Goal: Transaction & Acquisition: Purchase product/service

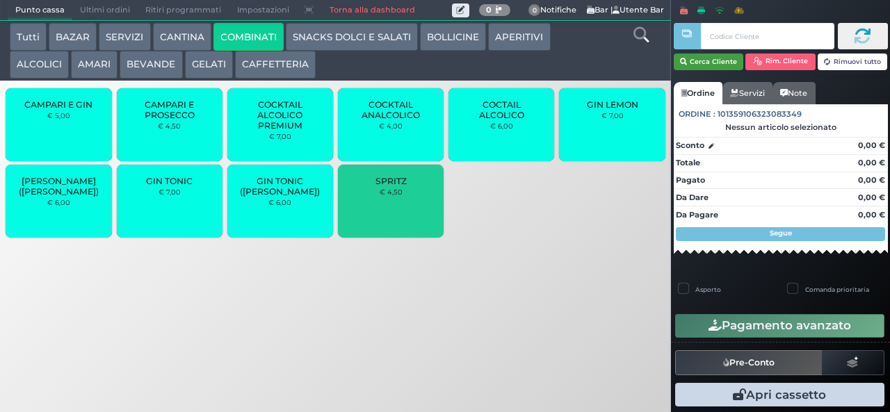
click at [706, 65] on button "Cerca Cliente" at bounding box center [709, 62] width 70 height 17
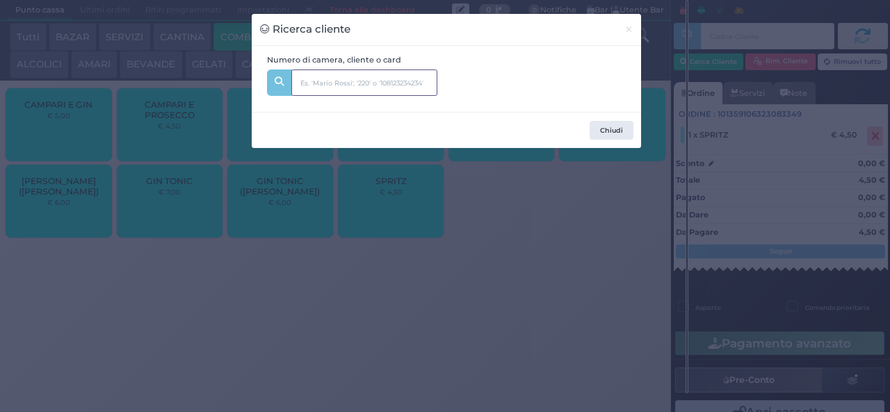
click at [373, 75] on input "text" at bounding box center [364, 83] width 146 height 26
type input "204"
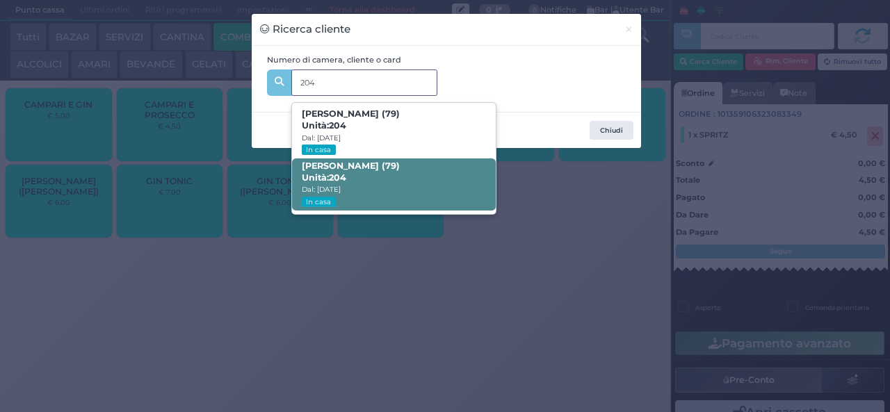
click at [401, 172] on span "Valerio Vittoni (79) Unità: 204 Dal: 03/08/2025 In casa" at bounding box center [394, 184] width 204 height 52
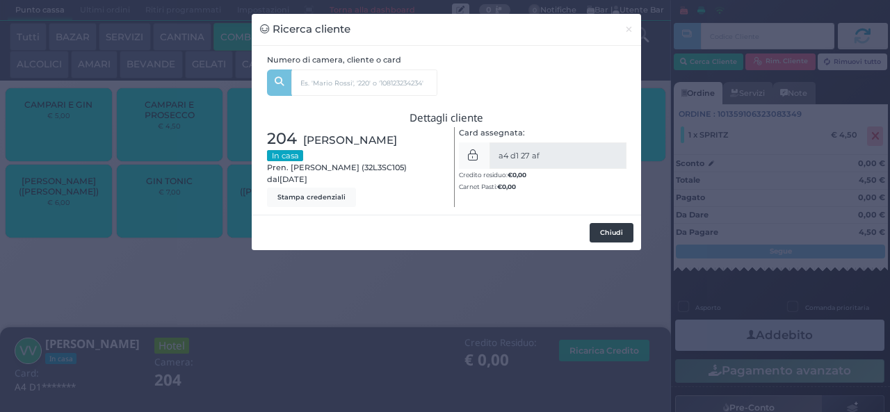
click at [612, 229] on button "Chiudi" at bounding box center [611, 232] width 44 height 19
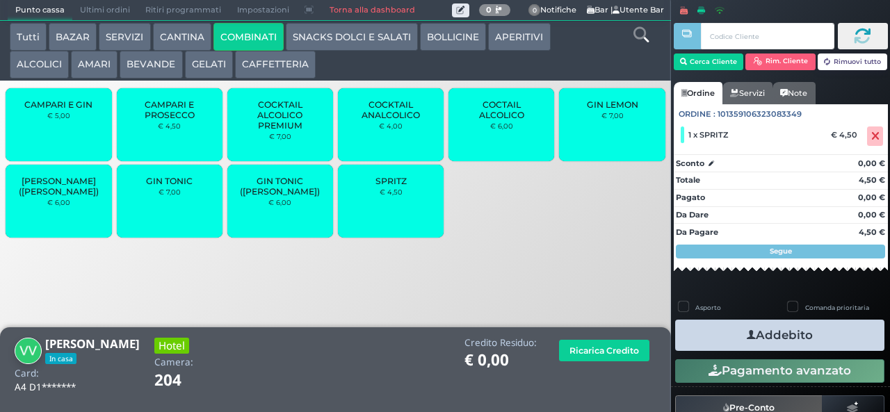
click at [823, 328] on button "Addebito" at bounding box center [779, 335] width 209 height 31
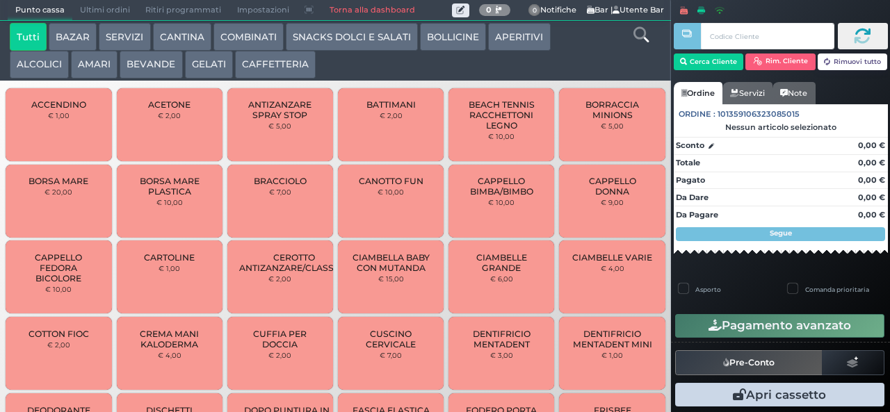
click at [73, 24] on button "BAZAR" at bounding box center [73, 37] width 48 height 28
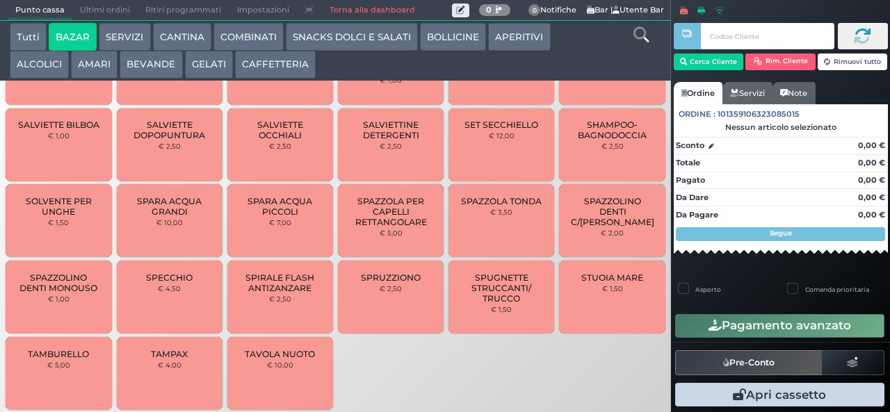
scroll to position [1058, 0]
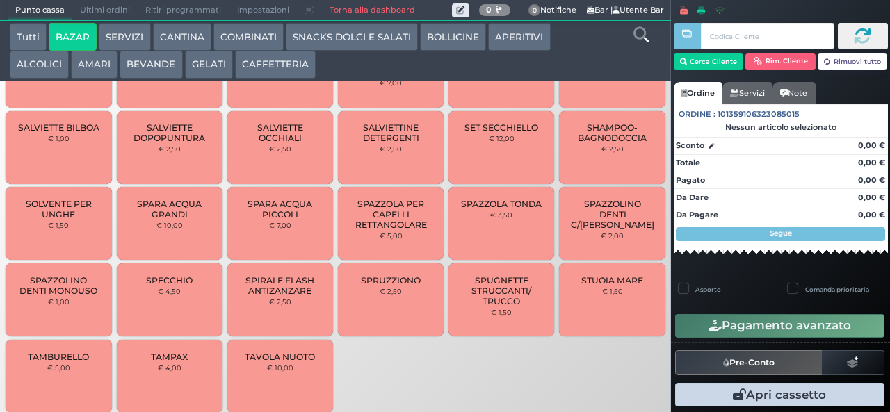
click at [10, 10] on span "Punto cassa" at bounding box center [40, 10] width 65 height 19
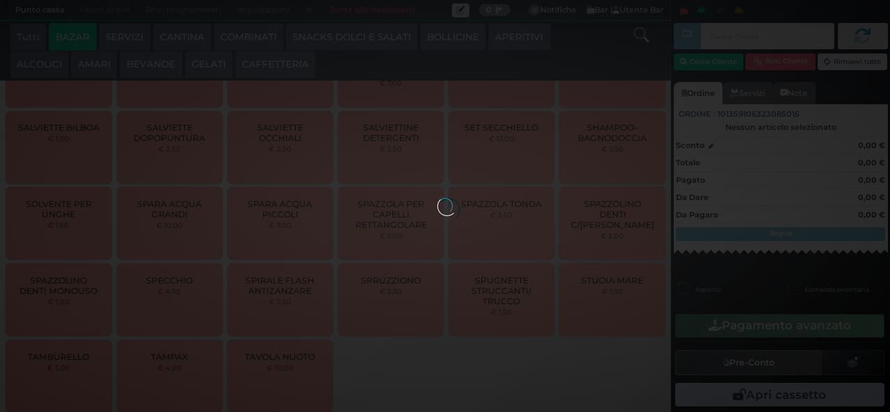
click at [334, 42] on button "SNACKS DOLCI E SALATI" at bounding box center [352, 37] width 132 height 28
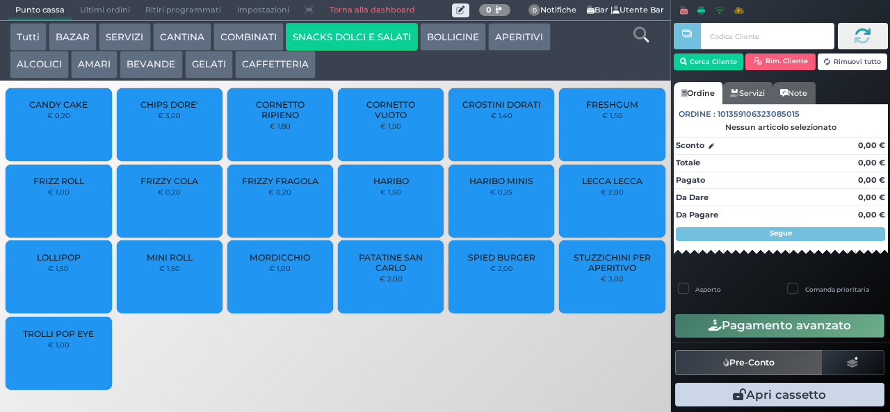
scroll to position [0, 0]
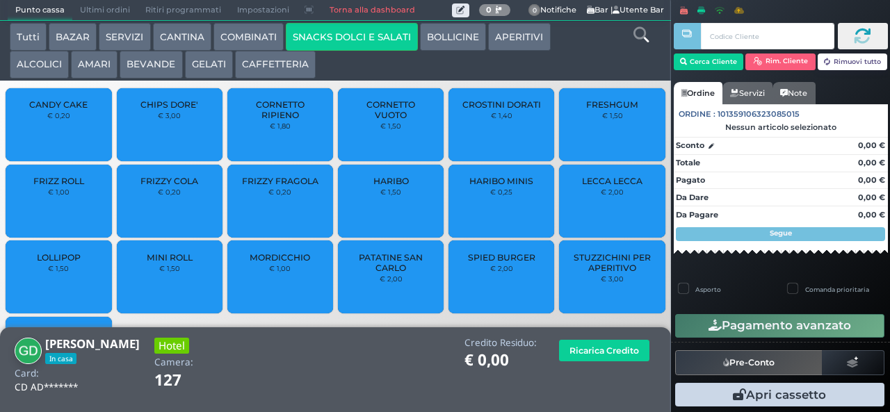
click at [376, 260] on span "PATATINE SAN CARLO" at bounding box center [391, 262] width 83 height 21
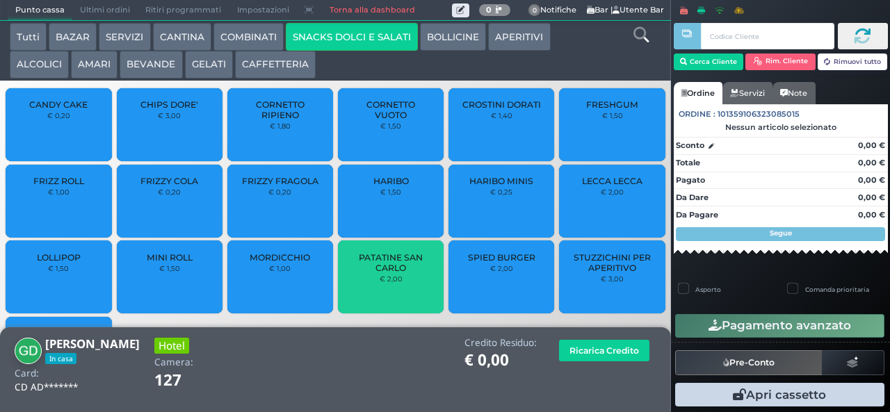
click at [377, 266] on span "PATATINE SAN CARLO" at bounding box center [391, 262] width 83 height 21
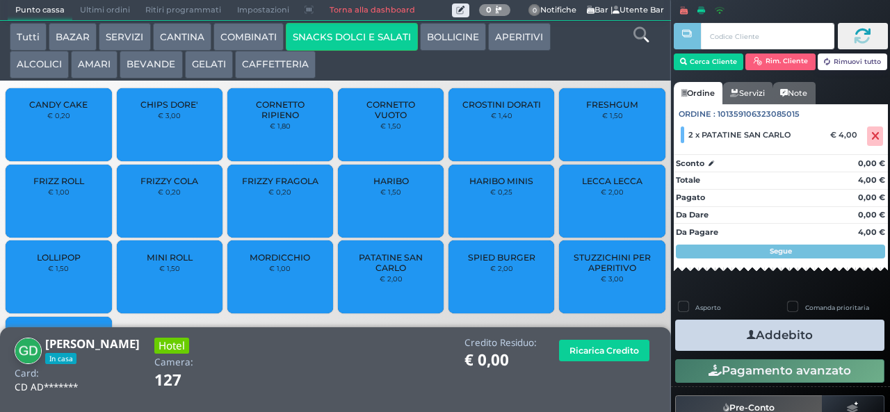
click at [826, 342] on button "Addebito" at bounding box center [779, 335] width 209 height 31
